Goal: Task Accomplishment & Management: Use online tool/utility

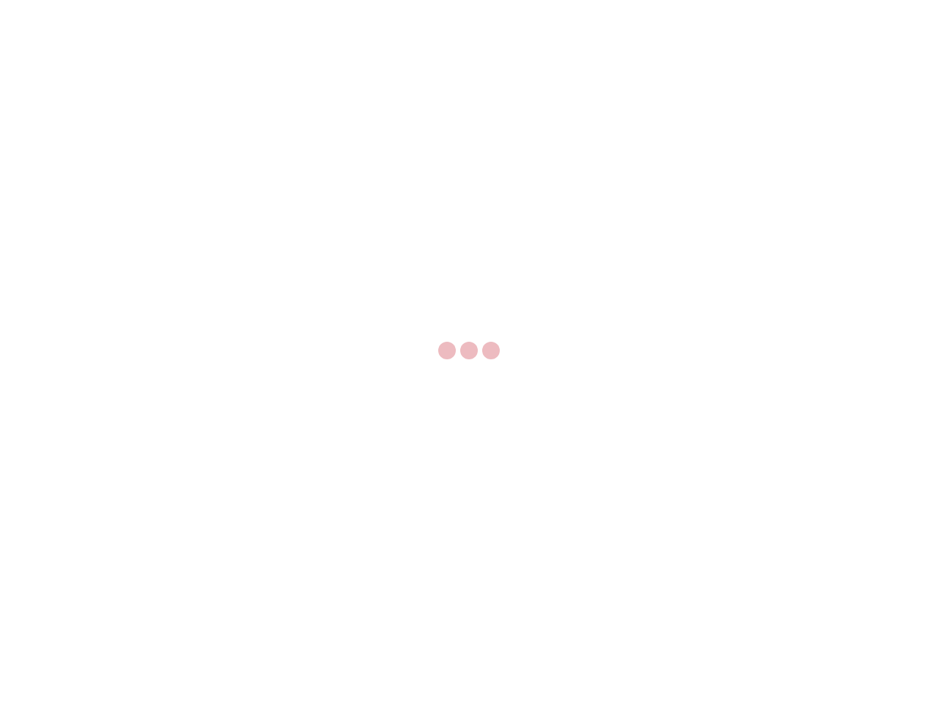
select select "US"
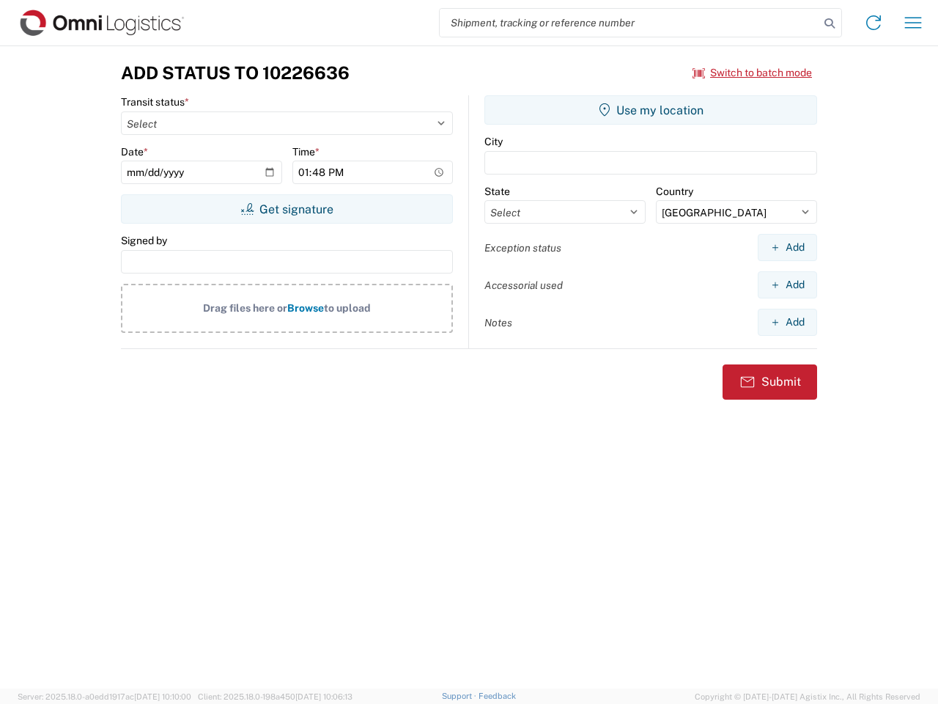
click at [630, 23] on input "search" at bounding box center [630, 23] width 380 height 28
click at [830, 23] on icon at bounding box center [830, 23] width 21 height 21
click at [874, 23] on icon at bounding box center [873, 22] width 23 height 23
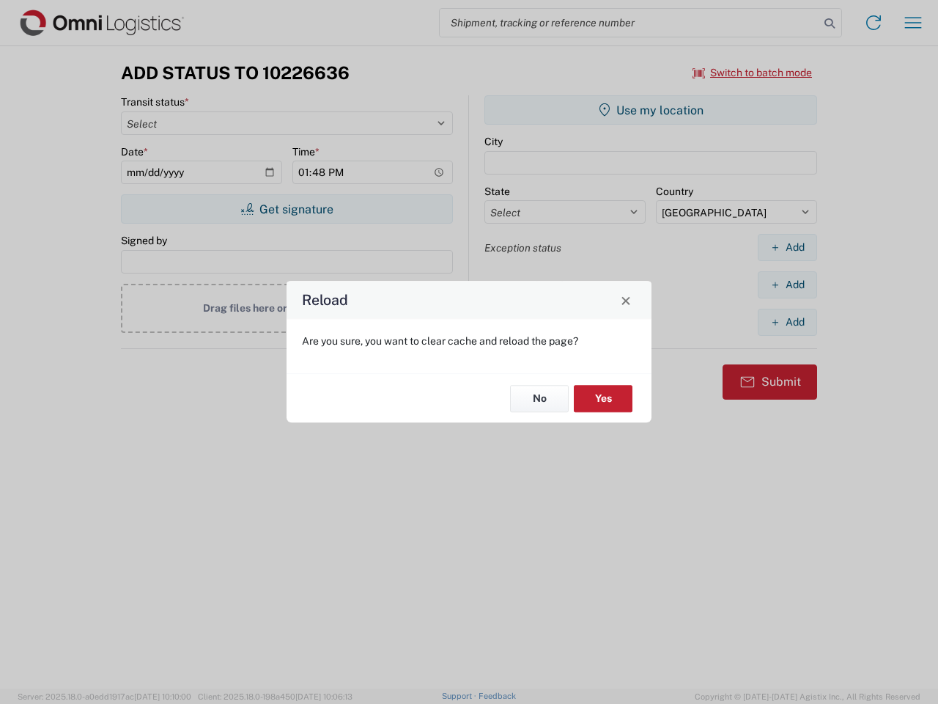
click at [913, 23] on div "Reload Are you sure, you want to clear cache and reload the page? No Yes" at bounding box center [469, 352] width 938 height 704
click at [753, 73] on div "Reload Are you sure, you want to clear cache and reload the page? No Yes" at bounding box center [469, 352] width 938 height 704
click at [287, 209] on div "Reload Are you sure, you want to clear cache and reload the page? No Yes" at bounding box center [469, 352] width 938 height 704
click at [651, 110] on div "Reload Are you sure, you want to clear cache and reload the page? No Yes" at bounding box center [469, 352] width 938 height 704
click at [787, 247] on div "Reload Are you sure, you want to clear cache and reload the page? No Yes" at bounding box center [469, 352] width 938 height 704
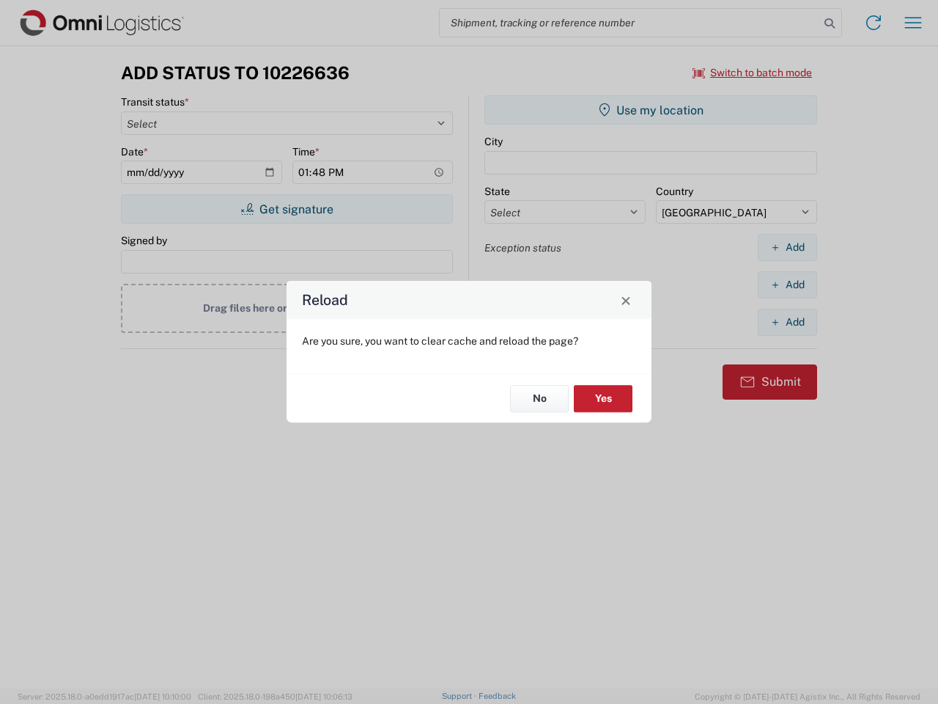
click at [787, 284] on div "Reload Are you sure, you want to clear cache and reload the page? No Yes" at bounding box center [469, 352] width 938 height 704
click at [787, 322] on div "Reload Are you sure, you want to clear cache and reload the page? No Yes" at bounding box center [469, 352] width 938 height 704
